Goal: Find specific page/section: Find specific page/section

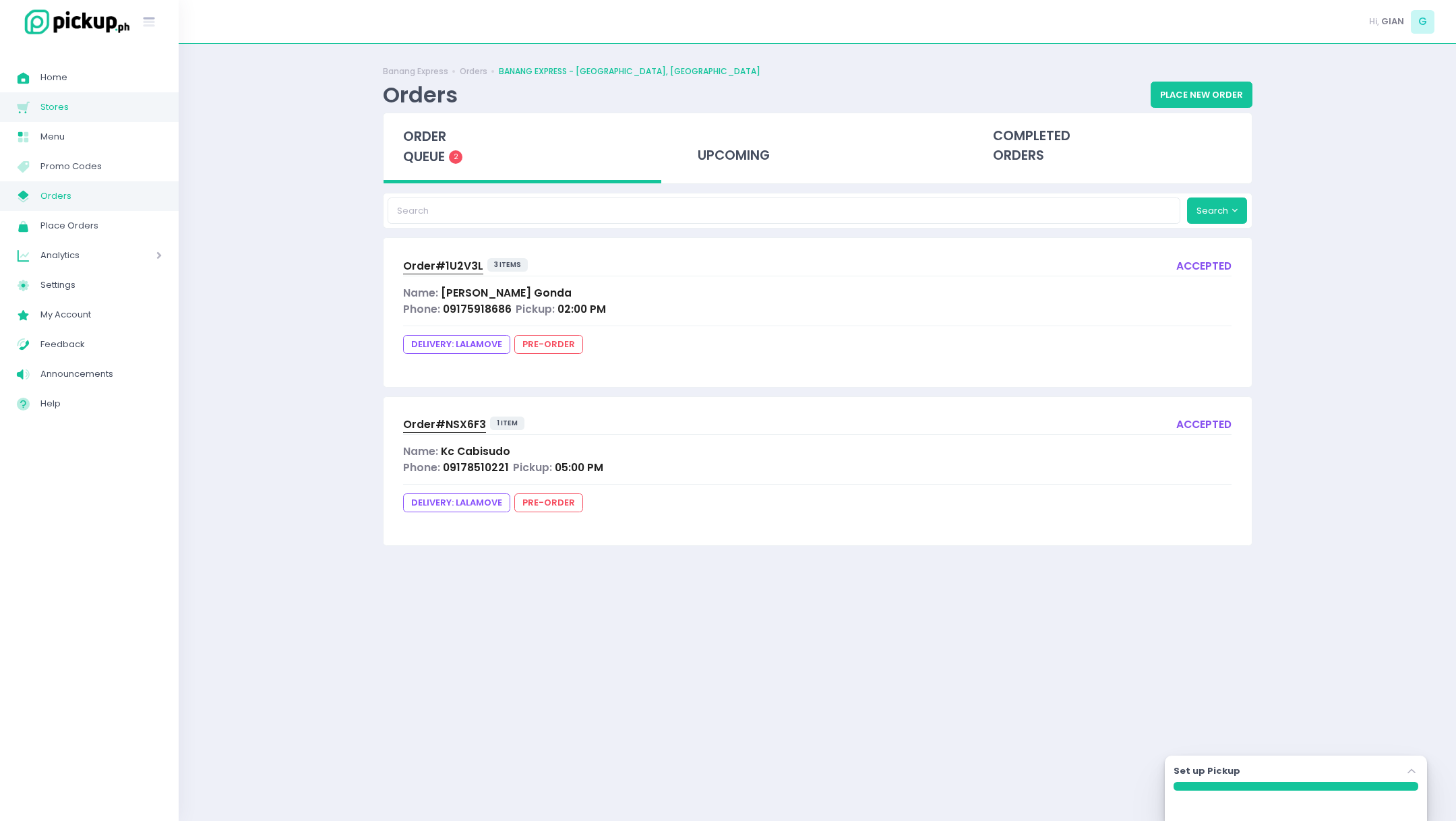
click at [58, 109] on span "Stores" at bounding box center [101, 107] width 121 height 18
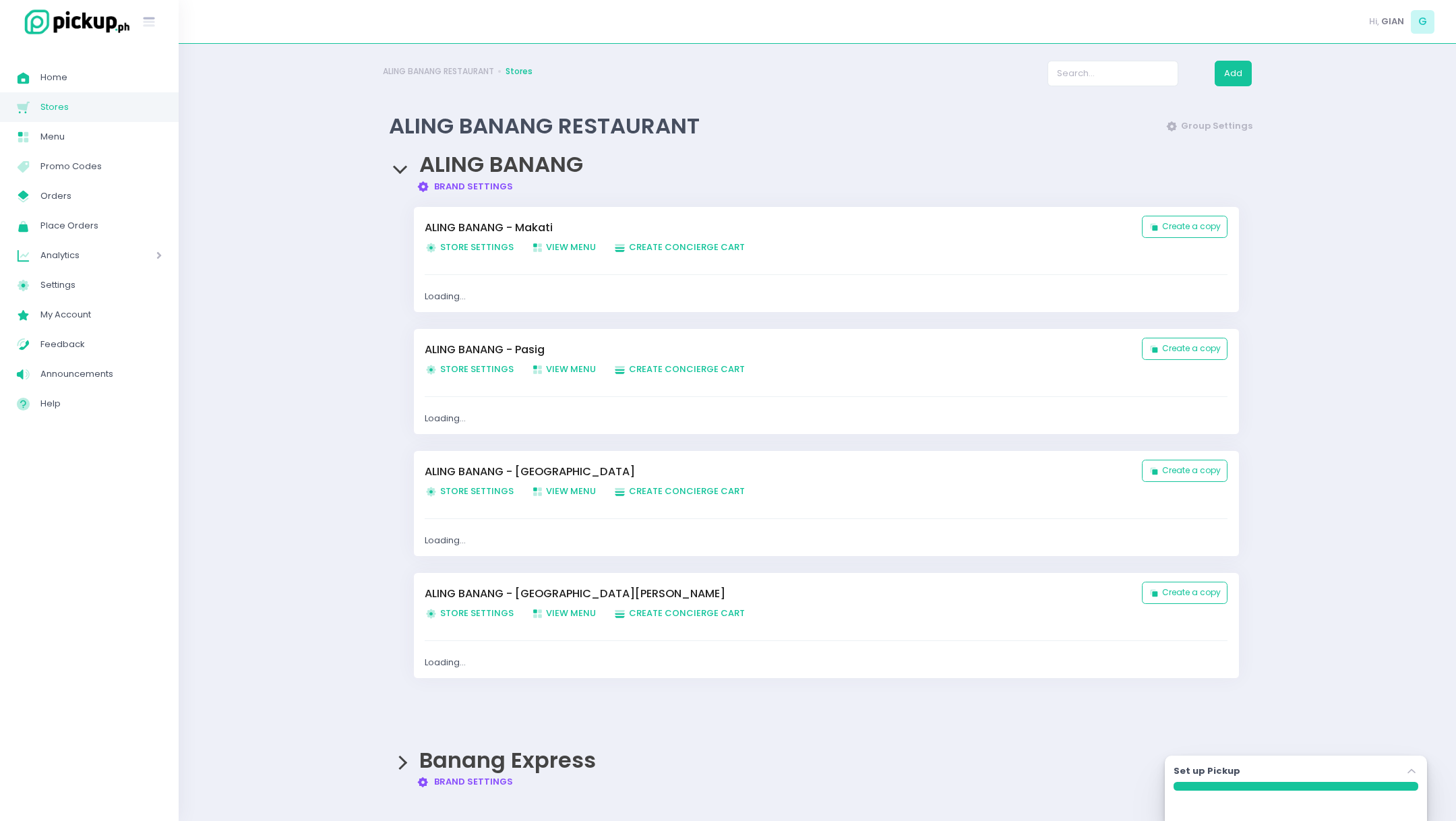
click at [457, 726] on span "Banang Express" at bounding box center [507, 760] width 176 height 31
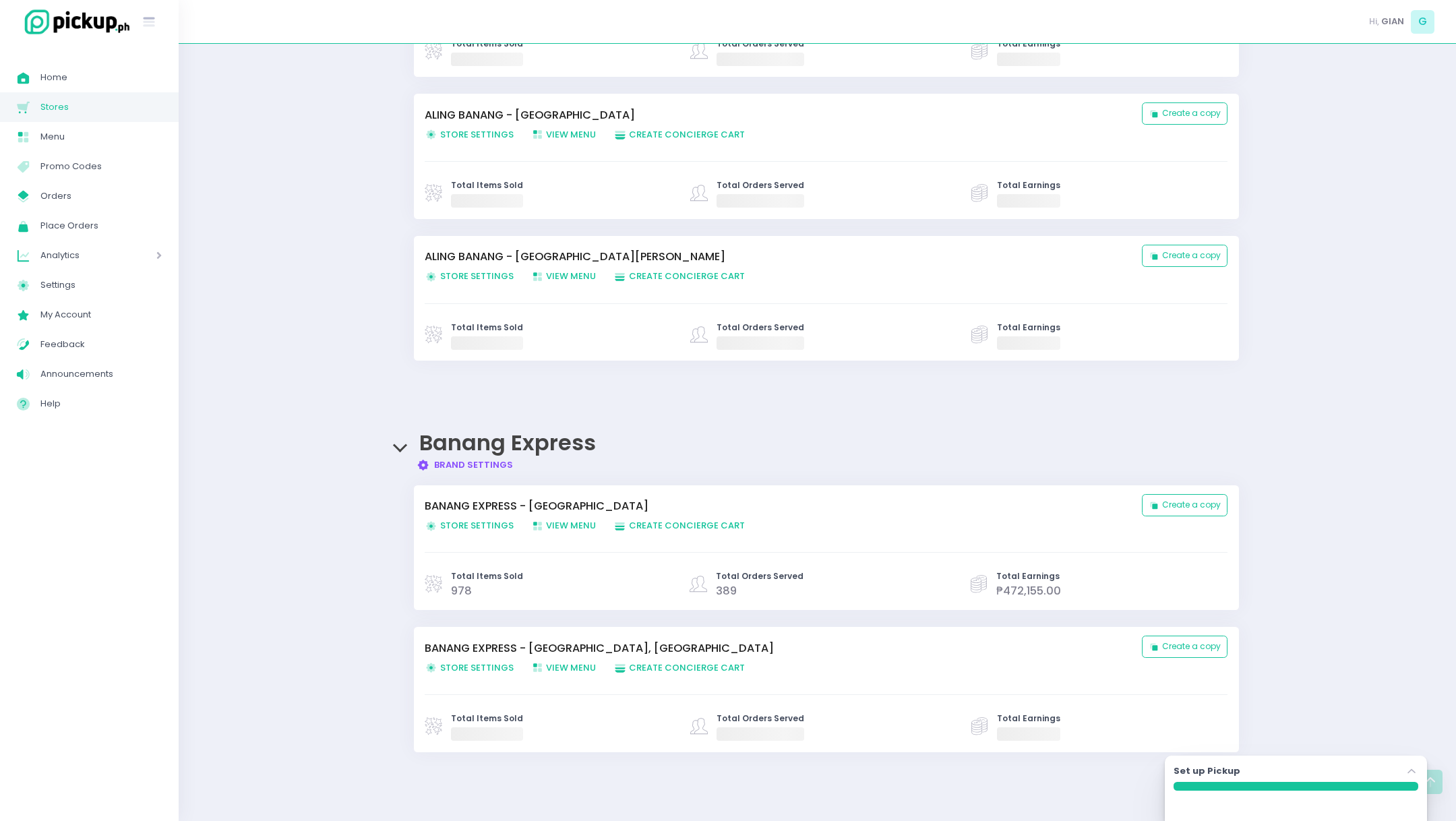
scroll to position [396, 0]
click at [504, 502] on link "BANANG EXPRESS - Holy Spirit Drive, Quezon City" at bounding box center [777, 507] width 704 height 16
click at [70, 194] on span "Orders" at bounding box center [101, 196] width 121 height 18
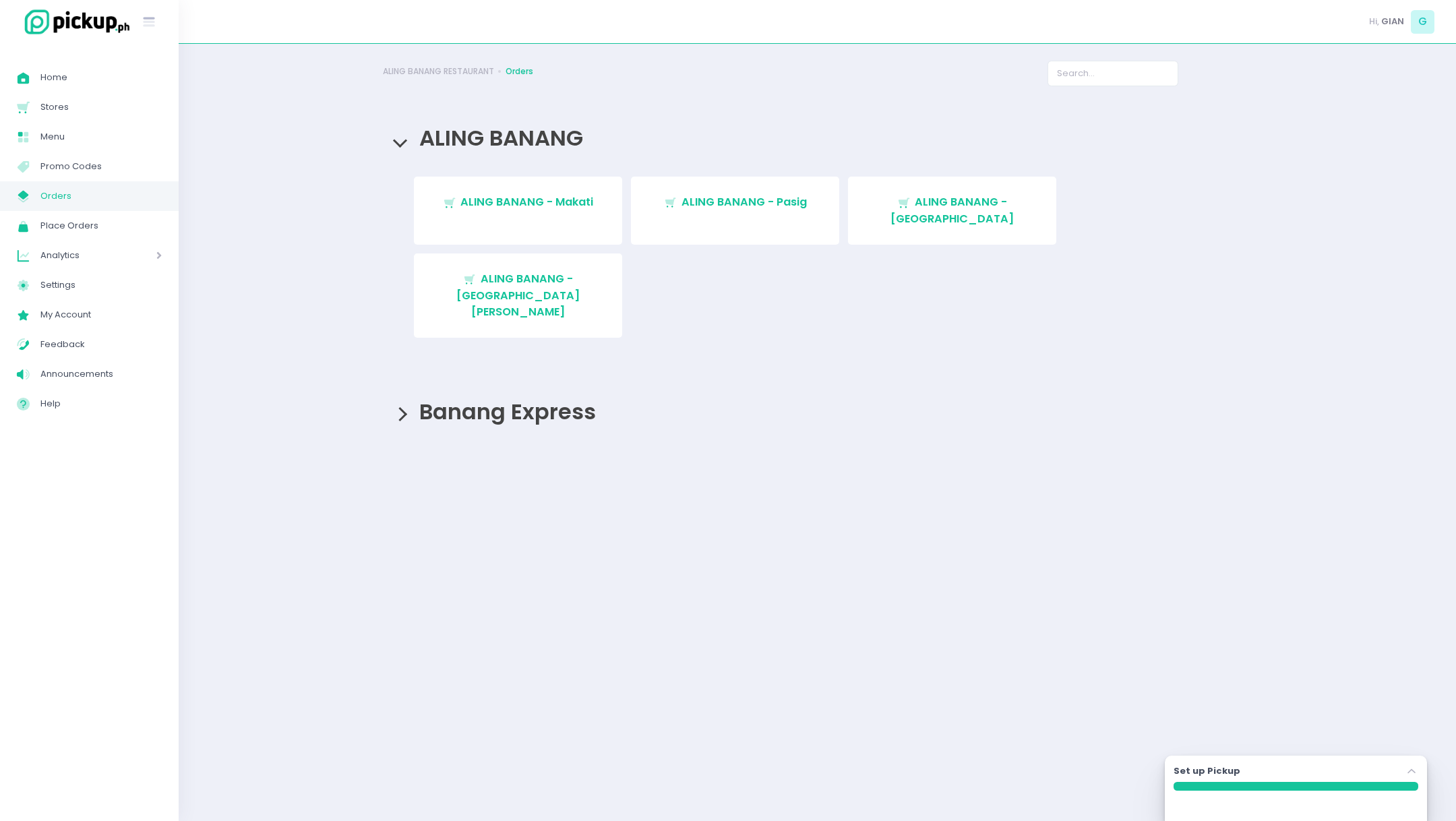
click at [531, 396] on span "Banang Express" at bounding box center [504, 411] width 183 height 31
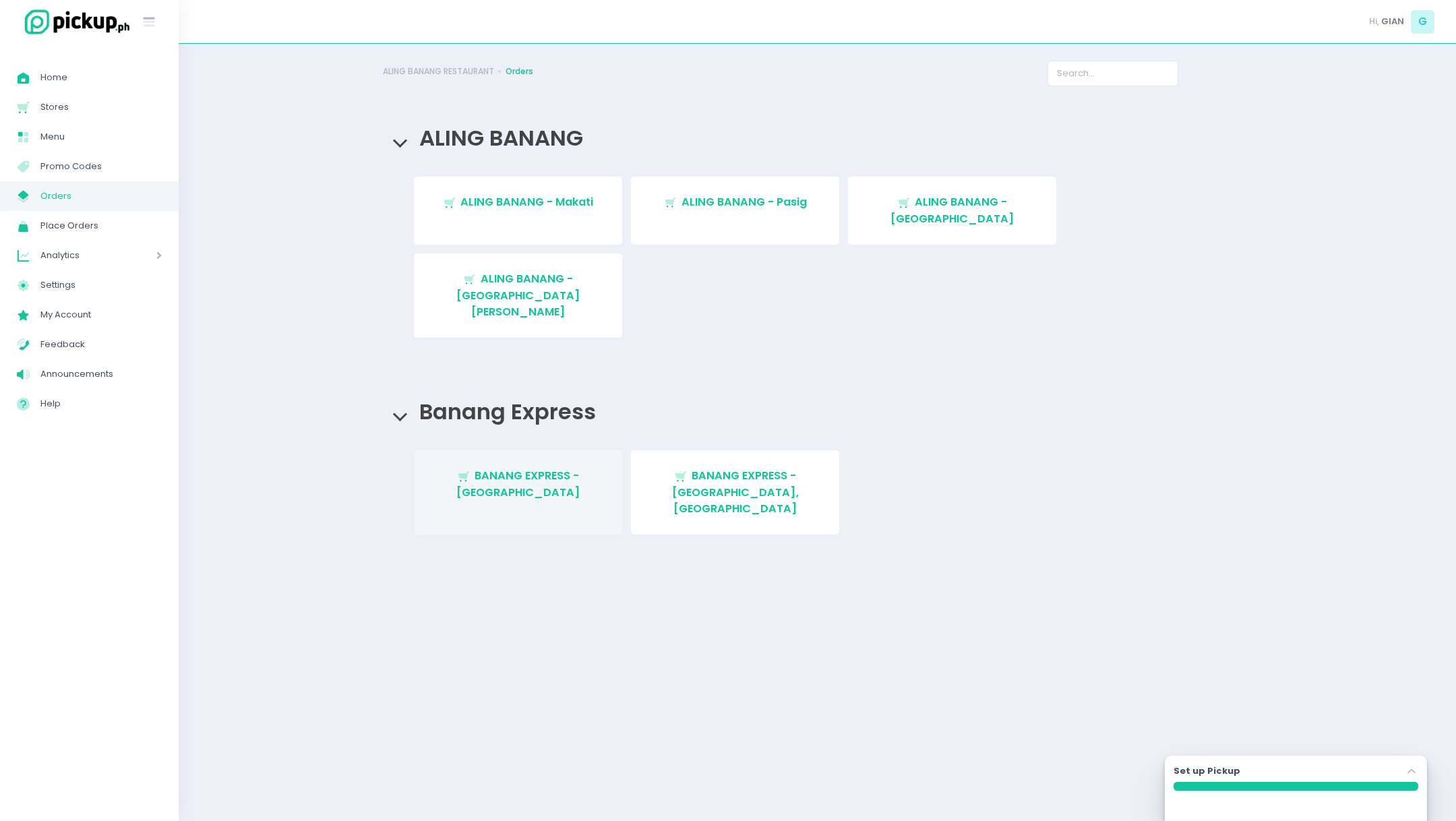
click at [539, 468] on span "BANANG EXPRESS - Holy Spirit Drive, Quezon City" at bounding box center [519, 483] width 124 height 32
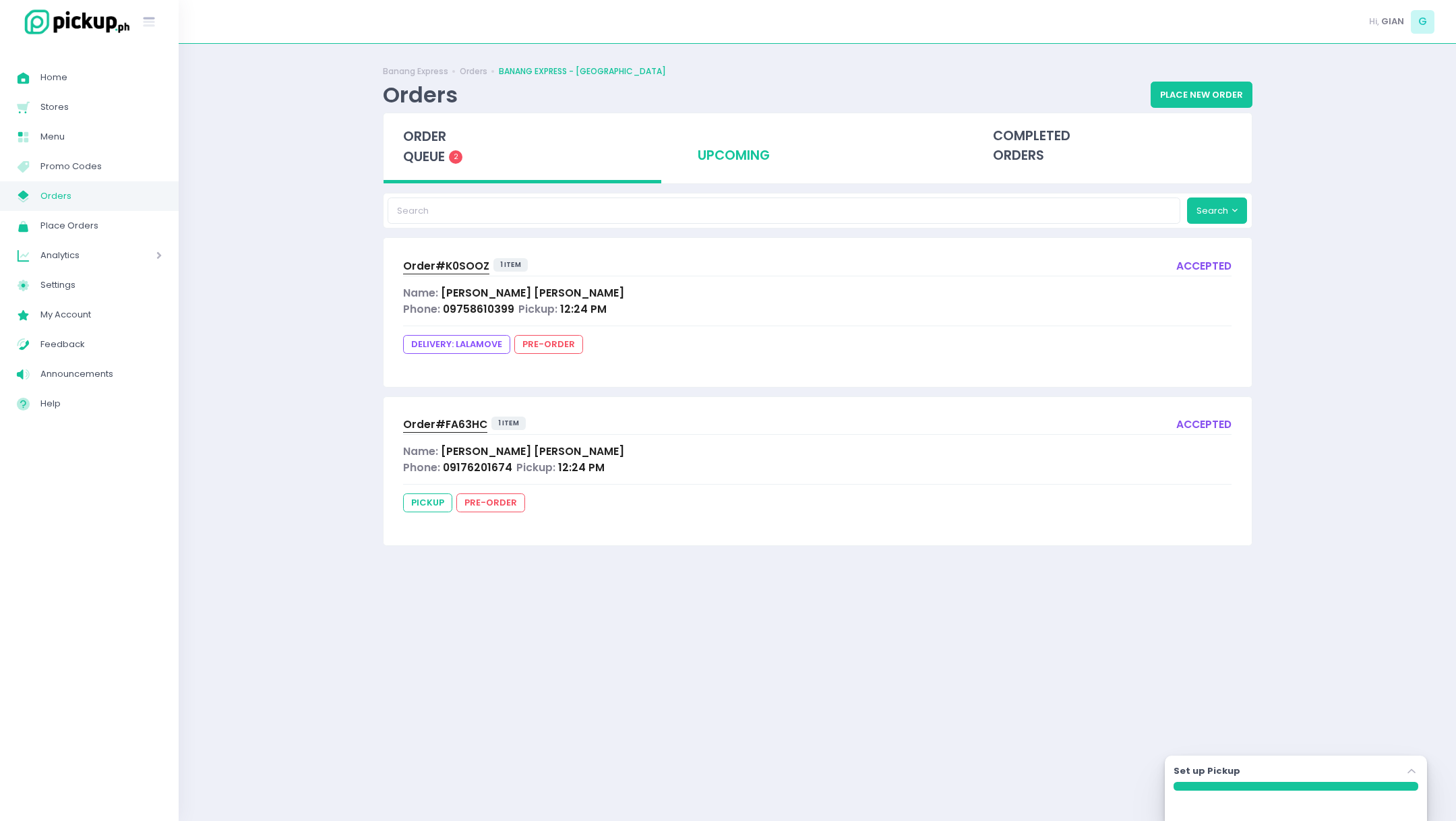
click at [746, 153] on div "upcoming" at bounding box center [817, 146] width 279 height 66
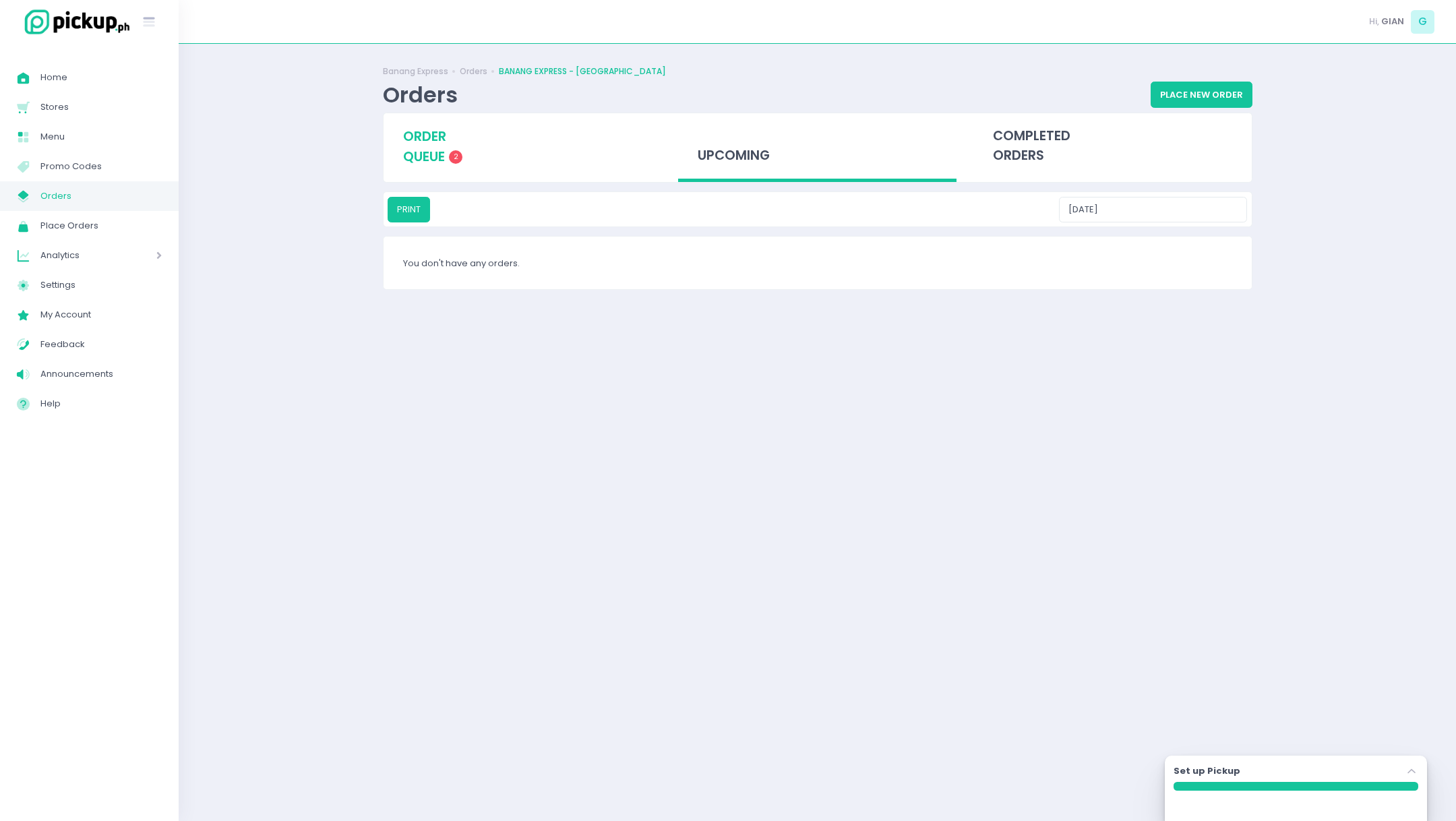
click at [446, 160] on div "order queue 2" at bounding box center [522, 146] width 279 height 66
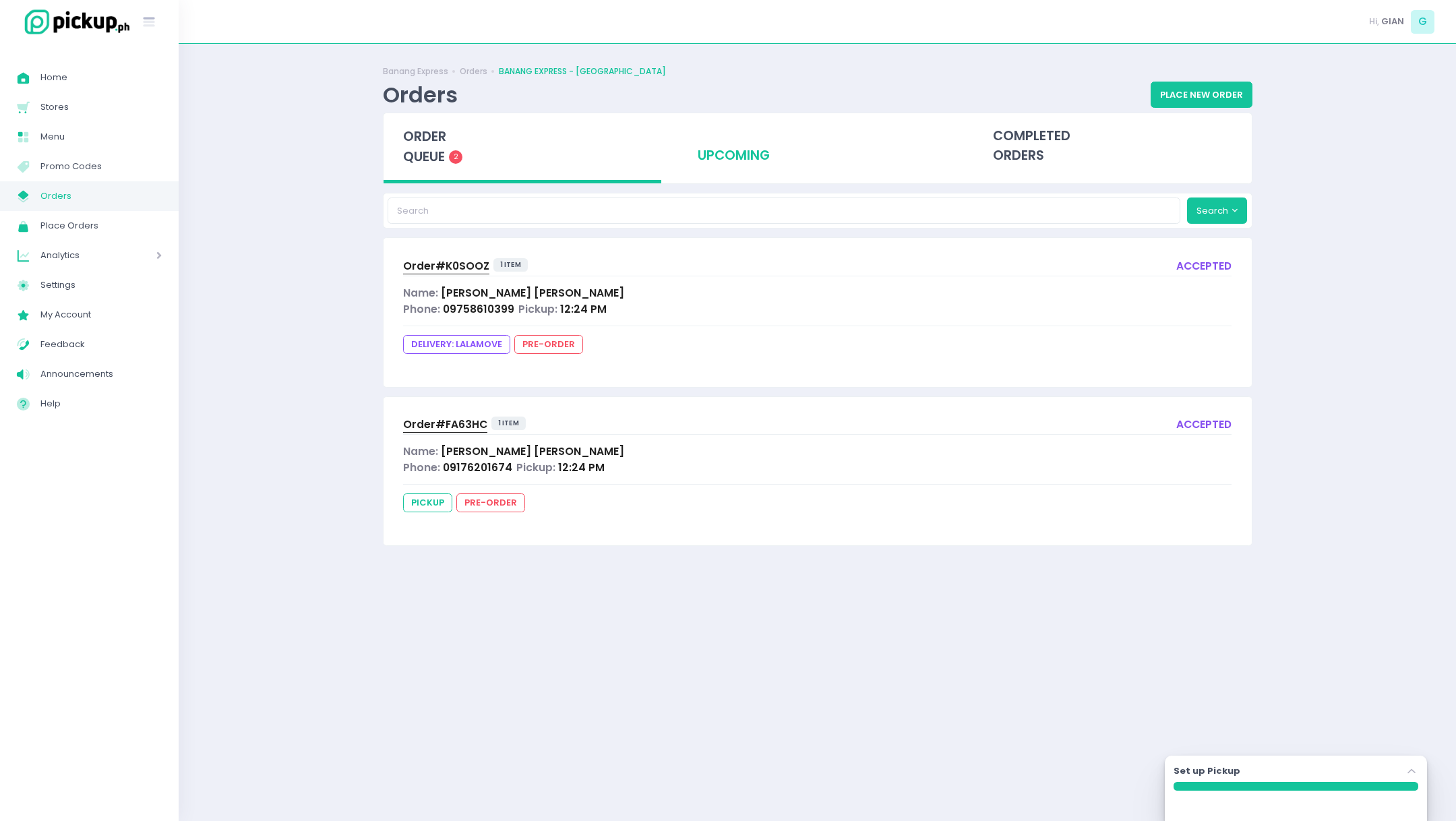
click at [728, 157] on div "upcoming" at bounding box center [817, 146] width 279 height 66
